Goal: Task Accomplishment & Management: Use online tool/utility

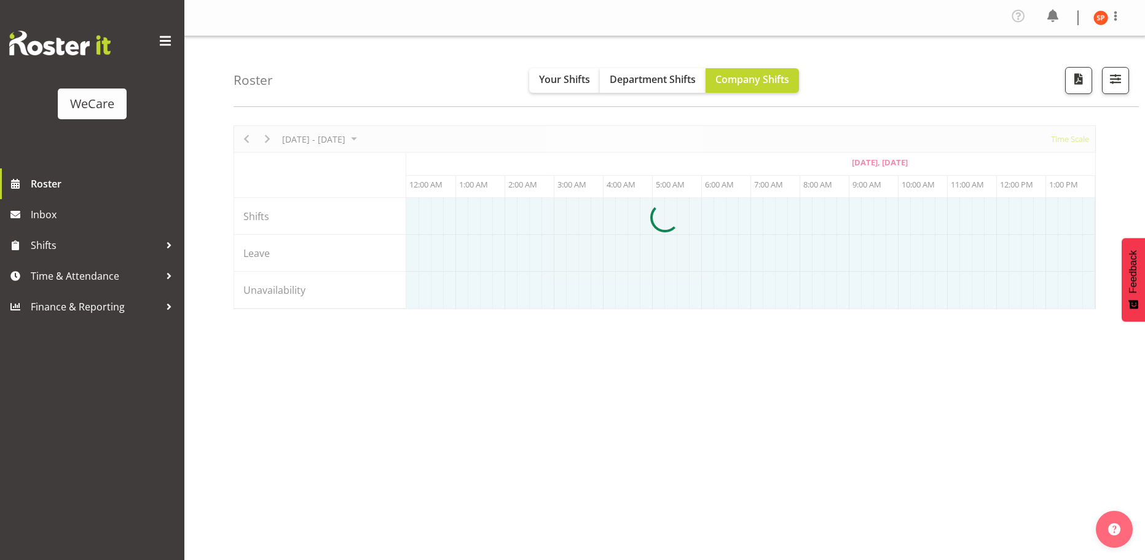
select select "shiftH"
click at [1116, 78] on span "button" at bounding box center [1116, 79] width 16 height 16
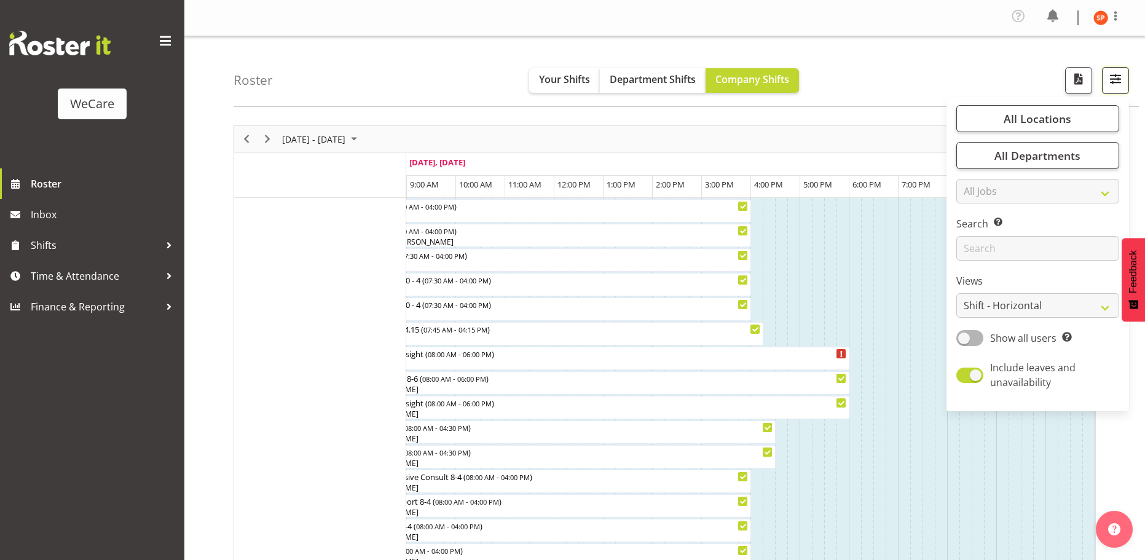
click at [1120, 82] on span "button" at bounding box center [1116, 79] width 16 height 16
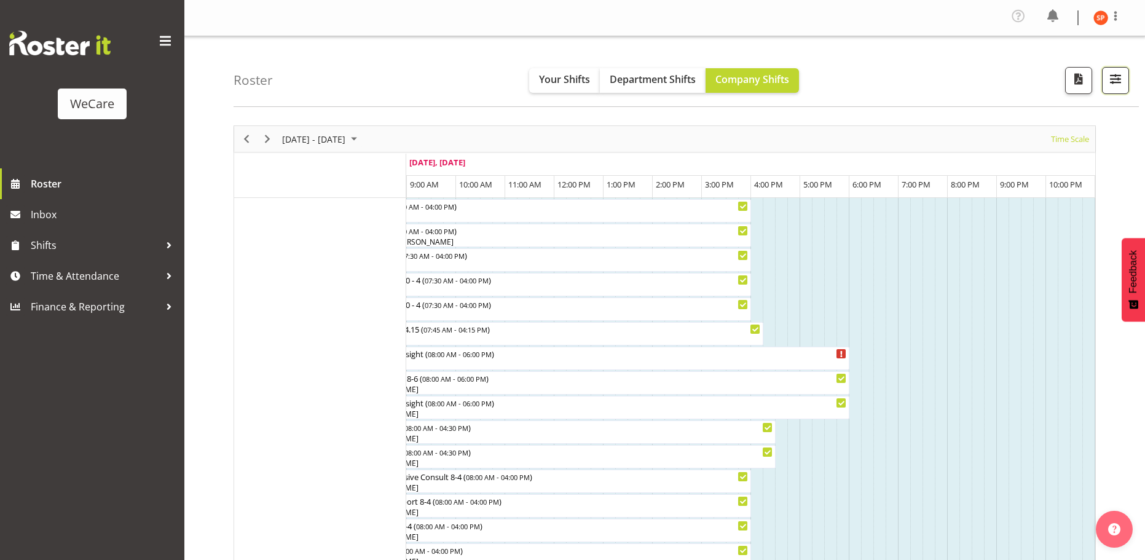
click at [1113, 93] on button "button" at bounding box center [1115, 80] width 27 height 27
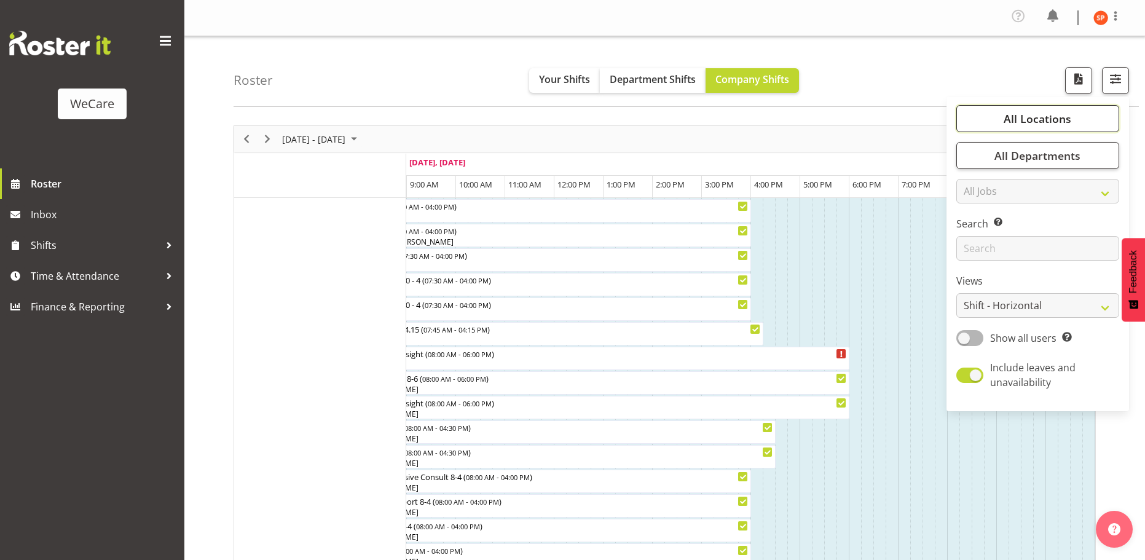
click at [1089, 117] on button "All Locations" at bounding box center [1037, 118] width 163 height 27
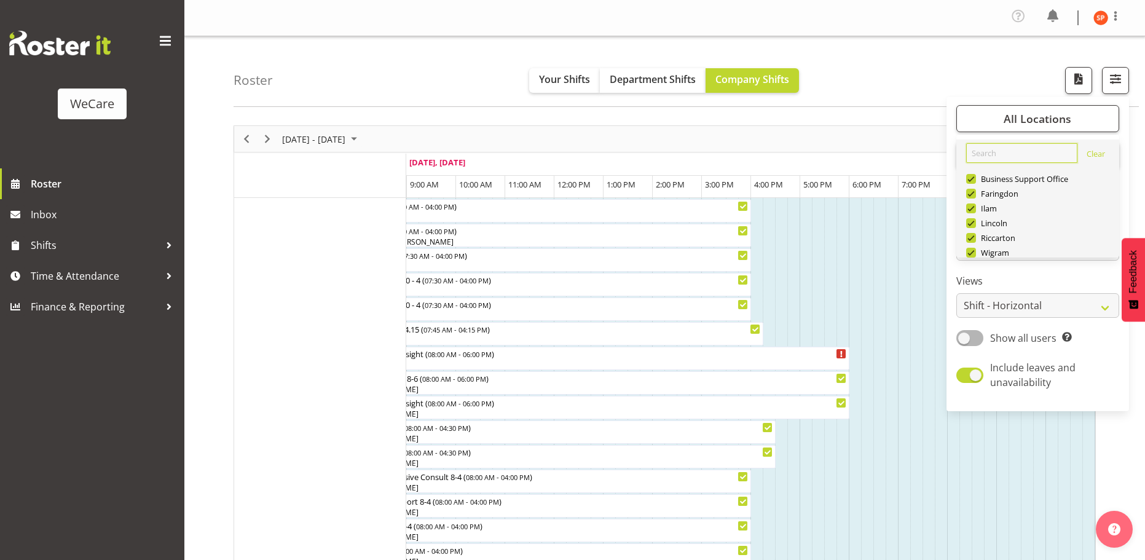
click at [987, 153] on input "text" at bounding box center [1021, 153] width 111 height 20
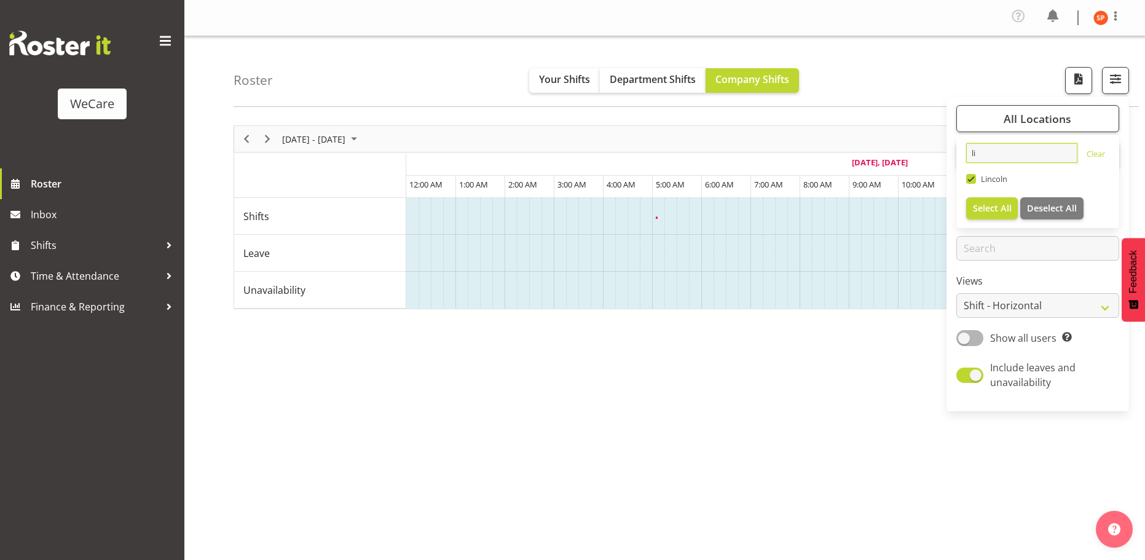
type input "li"
click at [1046, 308] on select "Staff Role Shift - Horizontal Shift - Vertical Staff - Location" at bounding box center [1037, 305] width 163 height 25
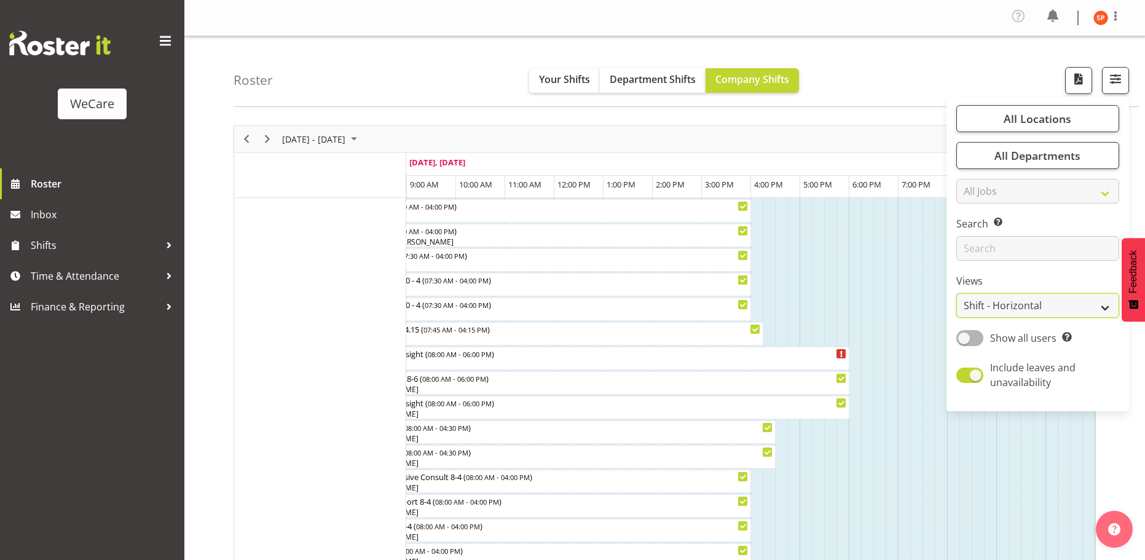
select select "location"
click at [957, 293] on select "Staff Role Shift - Horizontal Shift - Vertical Staff - Location" at bounding box center [1037, 305] width 163 height 25
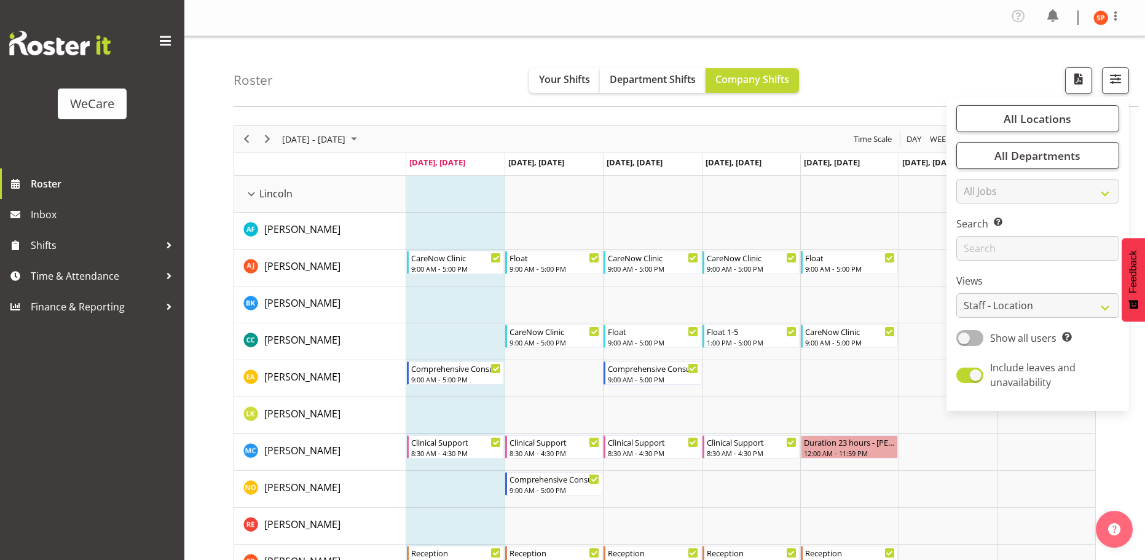
click at [907, 69] on div "Roster Your Shifts Department Shifts Company Shifts All Locations li Clear [GEO…" at bounding box center [686, 71] width 905 height 71
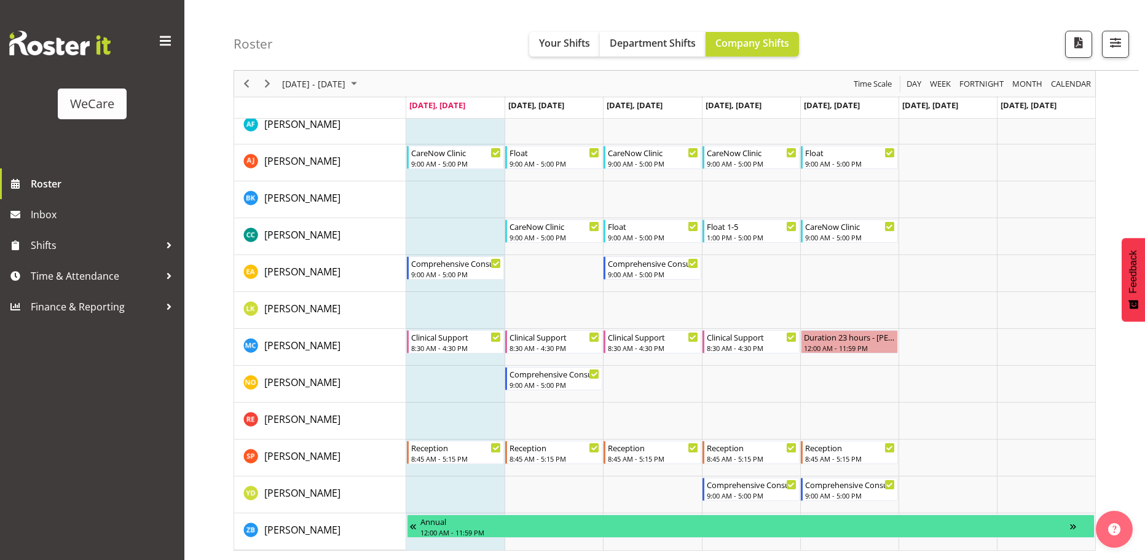
scroll to position [44, 0]
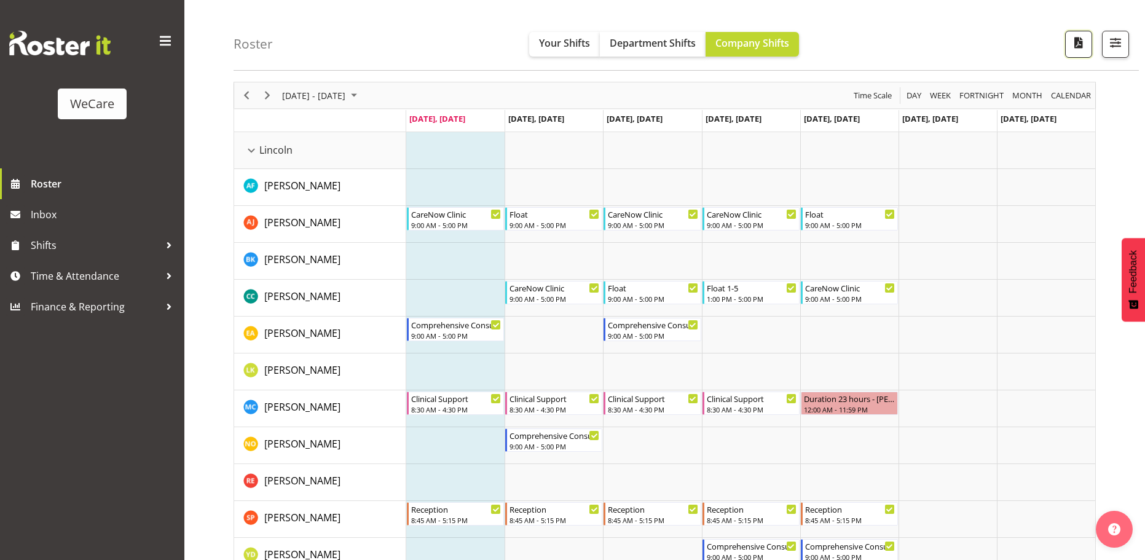
click at [1080, 52] on span "button" at bounding box center [1079, 46] width 4 height 15
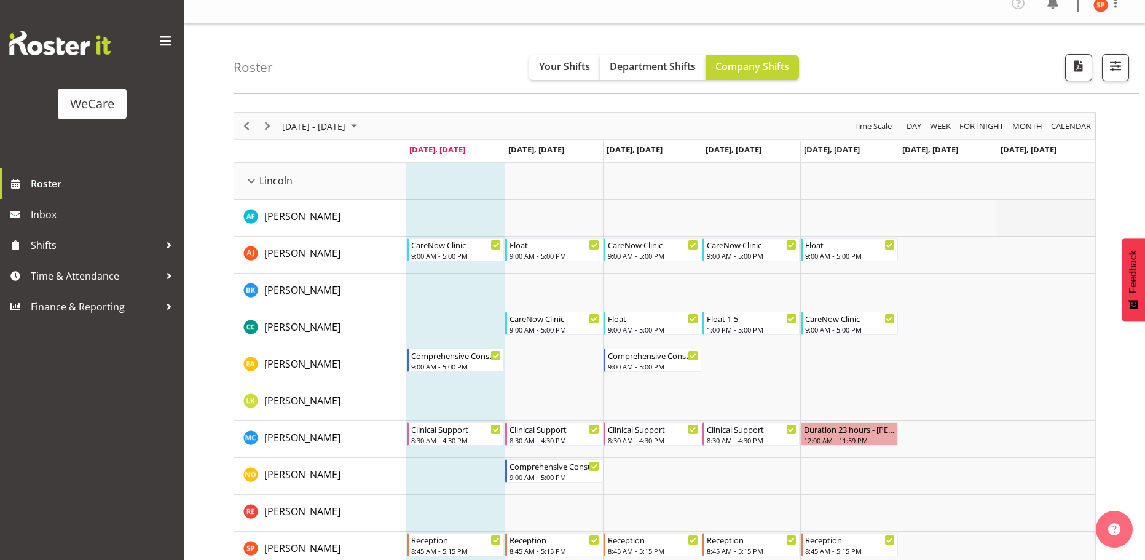
scroll to position [0, 0]
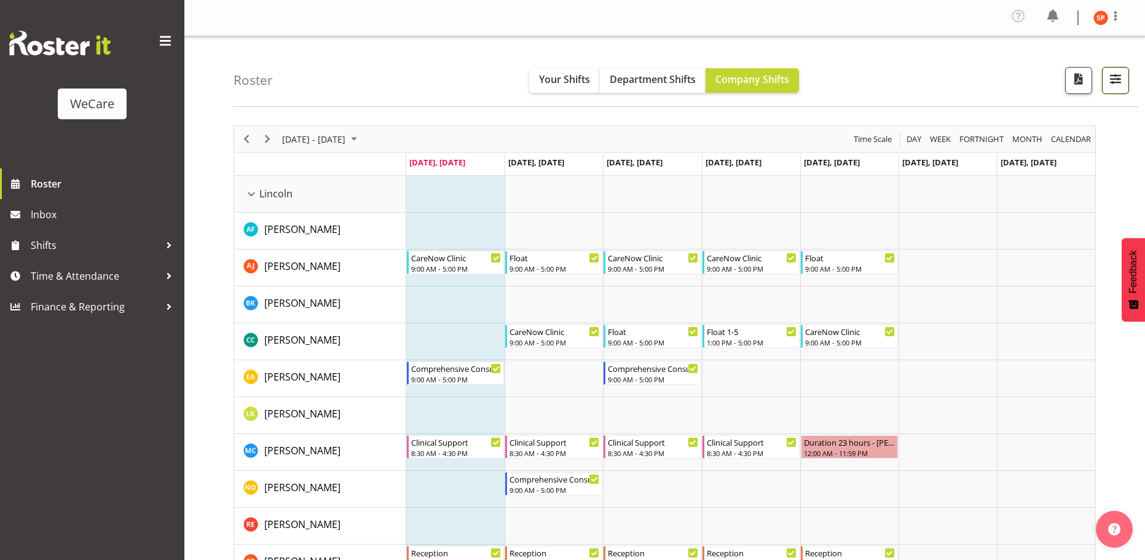
click at [1116, 79] on span "button" at bounding box center [1116, 79] width 16 height 16
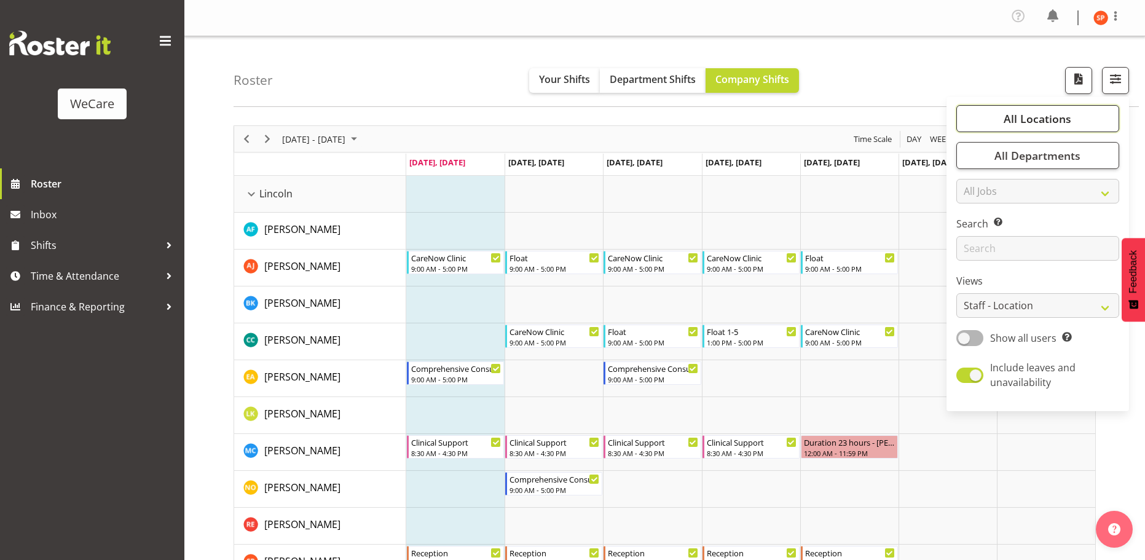
click at [1044, 116] on span "All Locations" at bounding box center [1038, 118] width 68 height 15
click at [987, 203] on span "Select All" at bounding box center [992, 208] width 39 height 12
click at [881, 69] on div "Roster Your Shifts Department Shifts Company Shifts 1 Locations li Clear [GEOGR…" at bounding box center [686, 71] width 905 height 71
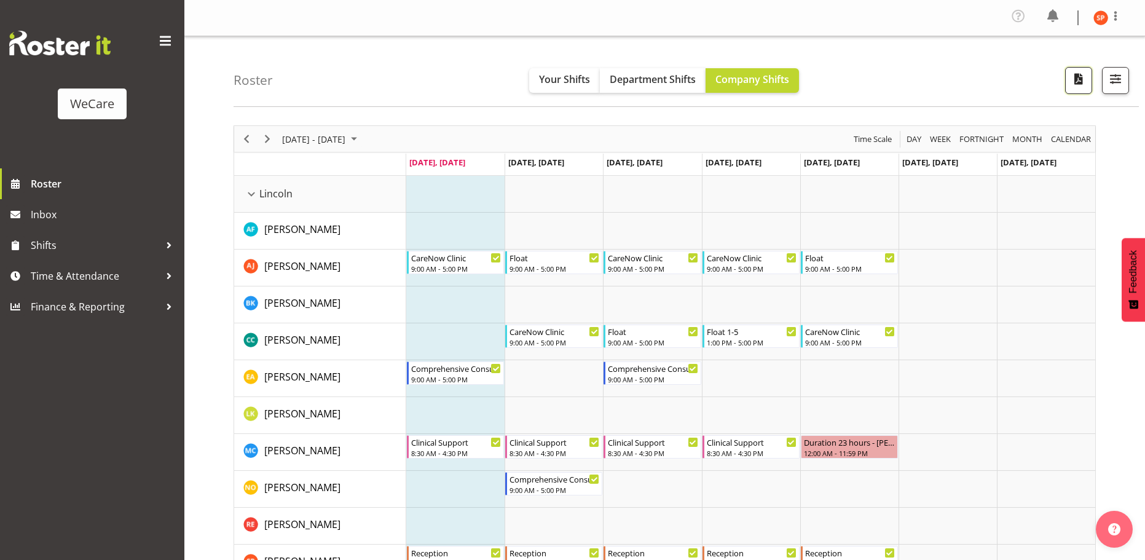
click at [1081, 85] on span "button" at bounding box center [1079, 79] width 16 height 16
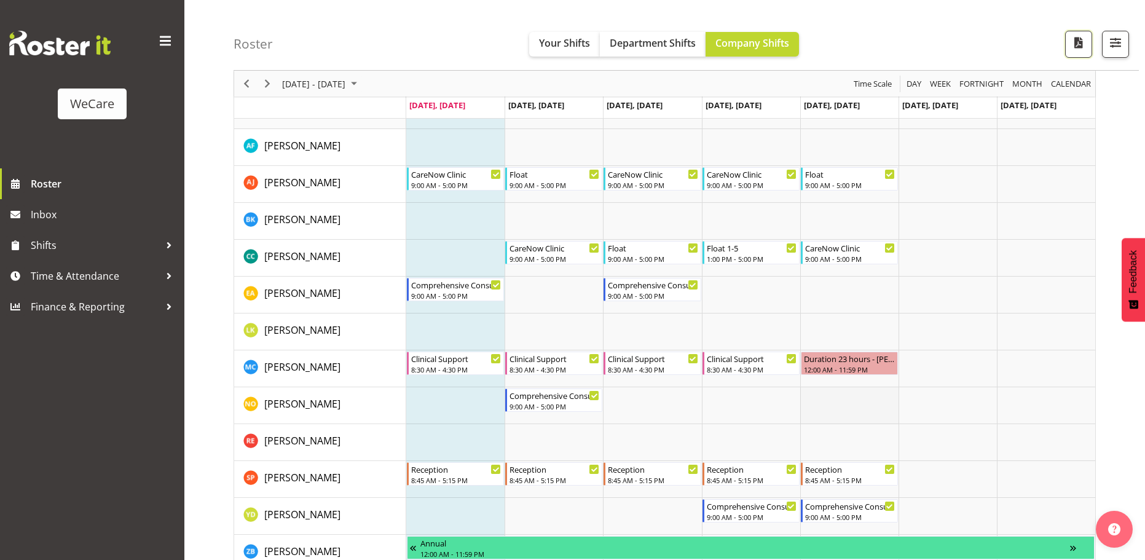
scroll to position [105, 0]
